Goal: Task Accomplishment & Management: Use online tool/utility

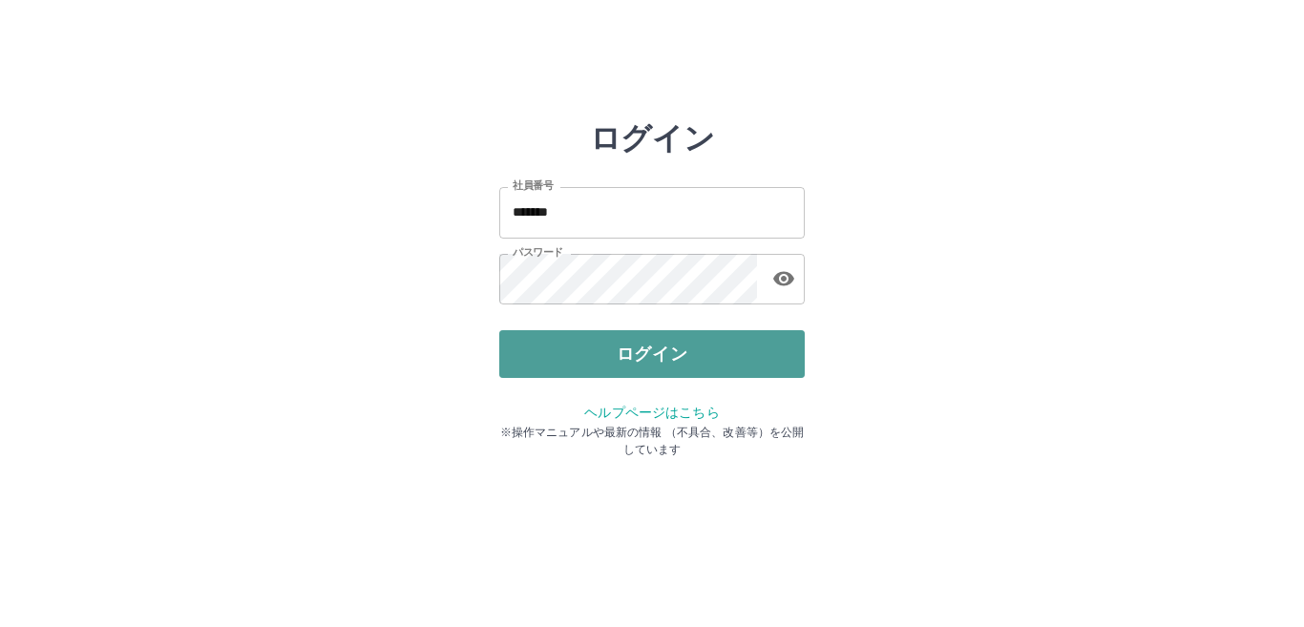
click at [629, 358] on button "ログイン" at bounding box center [652, 354] width 306 height 48
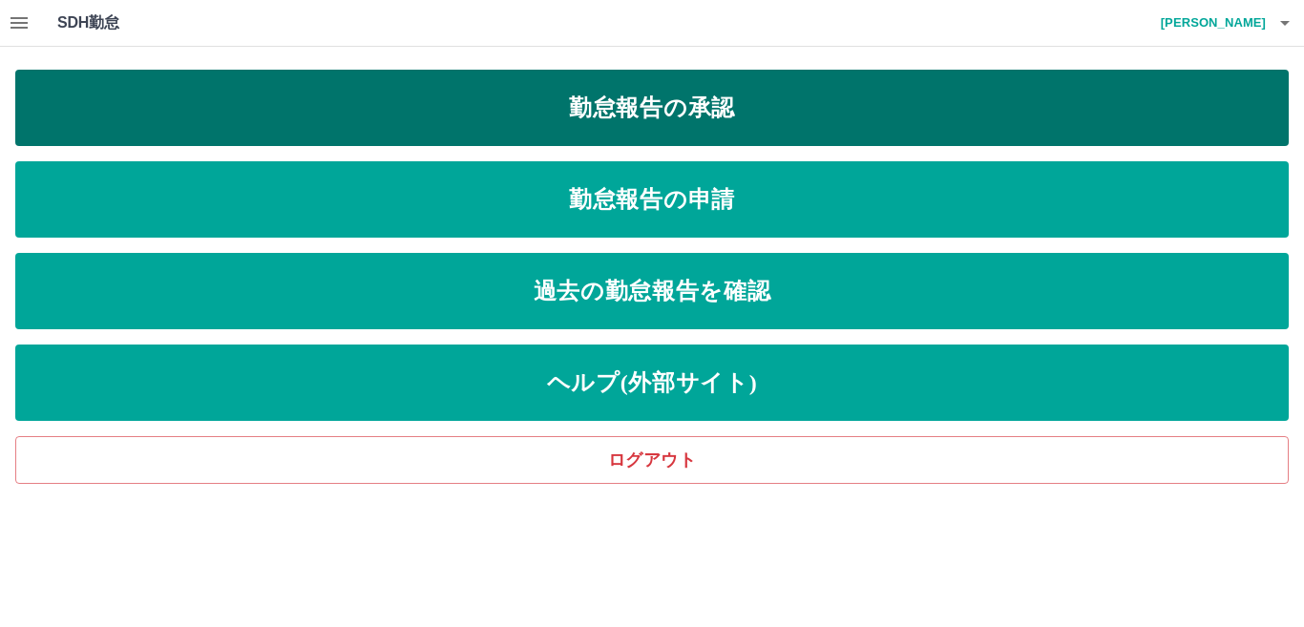
click at [584, 122] on link "勤怠報告の承認" at bounding box center [652, 108] width 1274 height 76
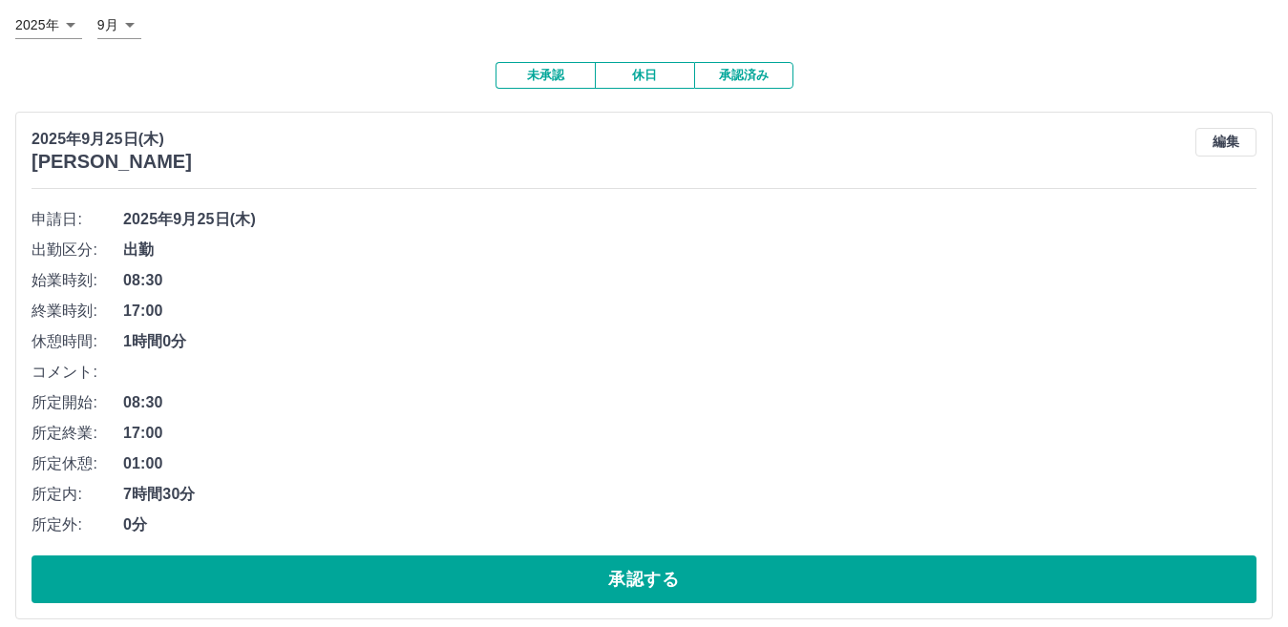
scroll to position [131, 0]
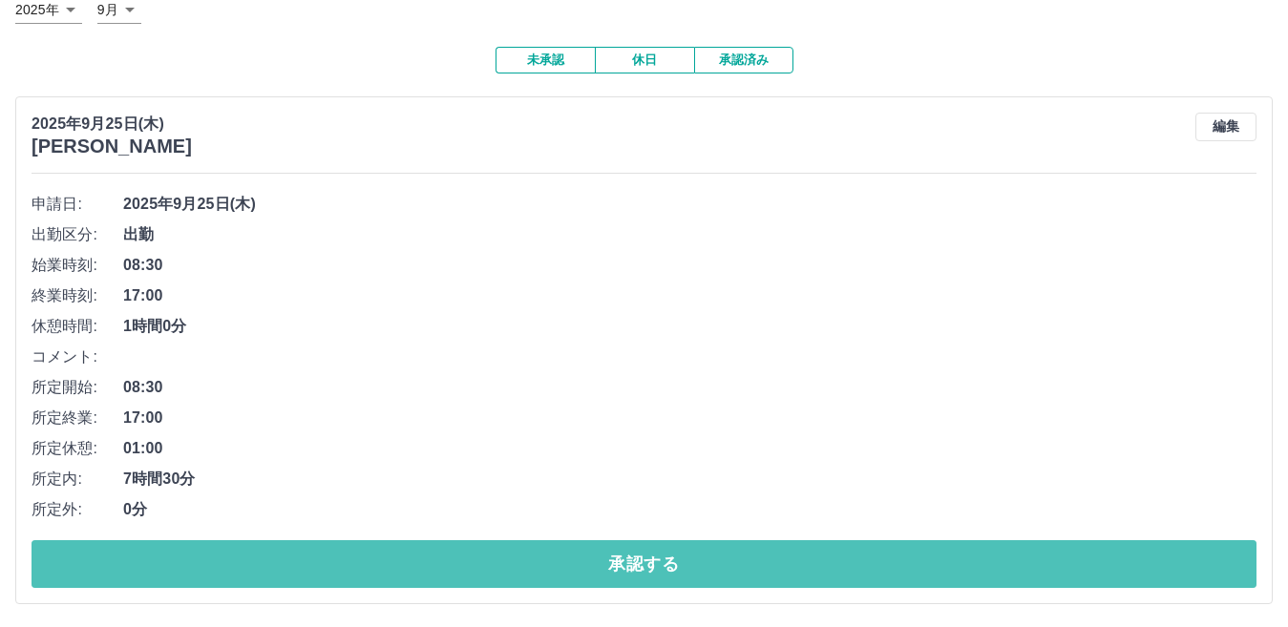
drag, startPoint x: 496, startPoint y: 552, endPoint x: 511, endPoint y: 552, distance: 15.3
click at [494, 552] on button "承認する" at bounding box center [644, 564] width 1225 height 48
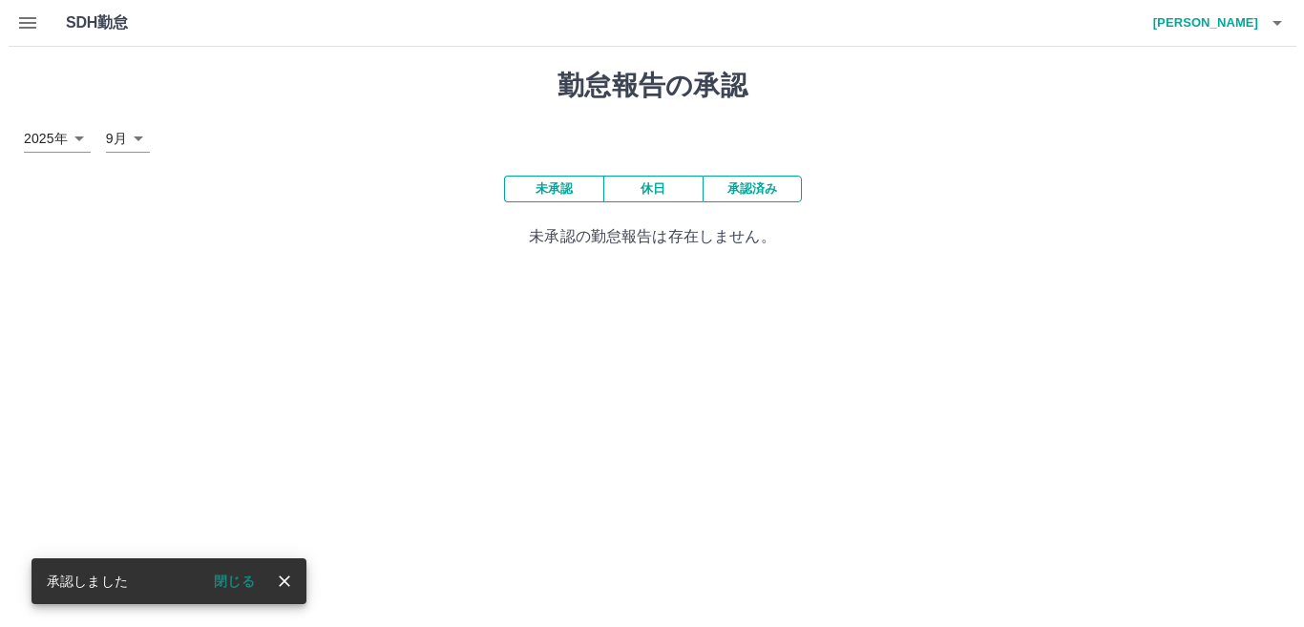
scroll to position [0, 0]
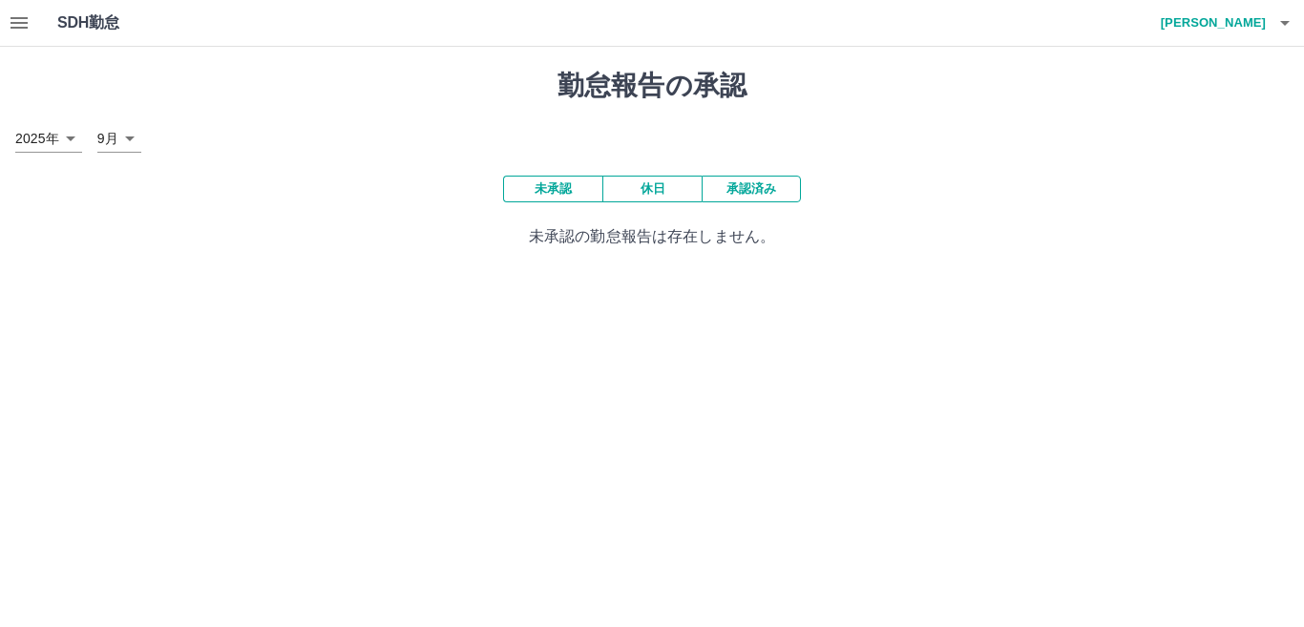
click at [1279, 29] on icon "button" at bounding box center [1285, 22] width 23 height 23
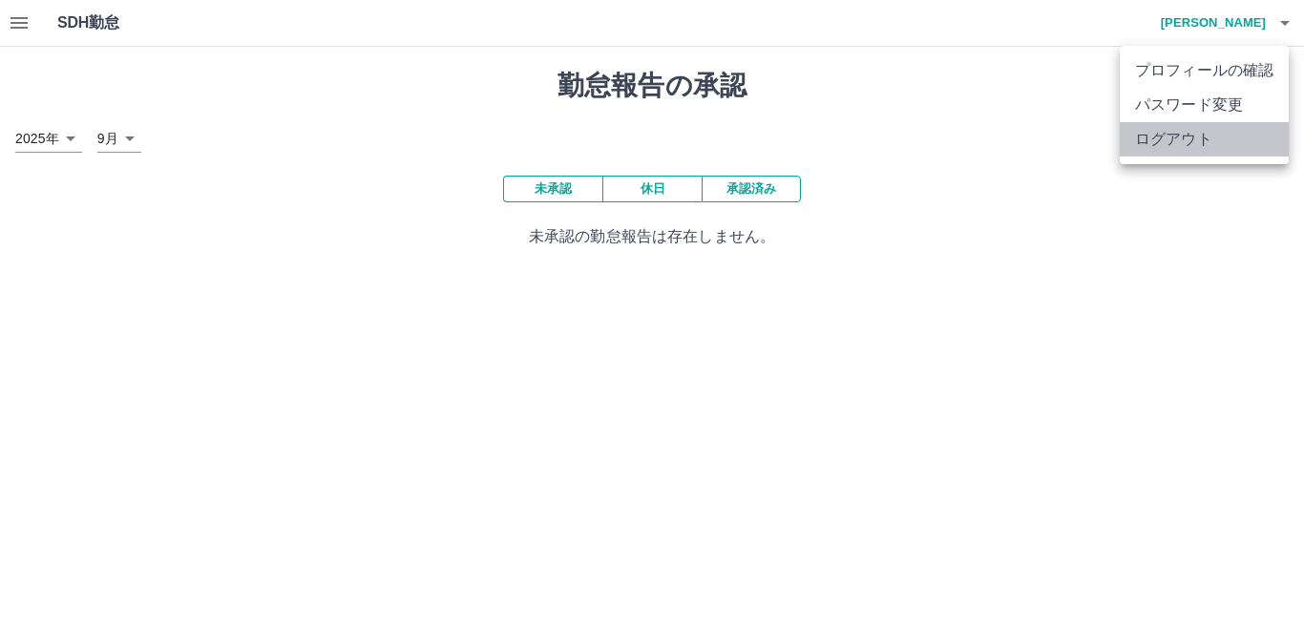
click at [1222, 141] on li "ログアウト" at bounding box center [1204, 139] width 169 height 34
